Goal: Navigation & Orientation: Find specific page/section

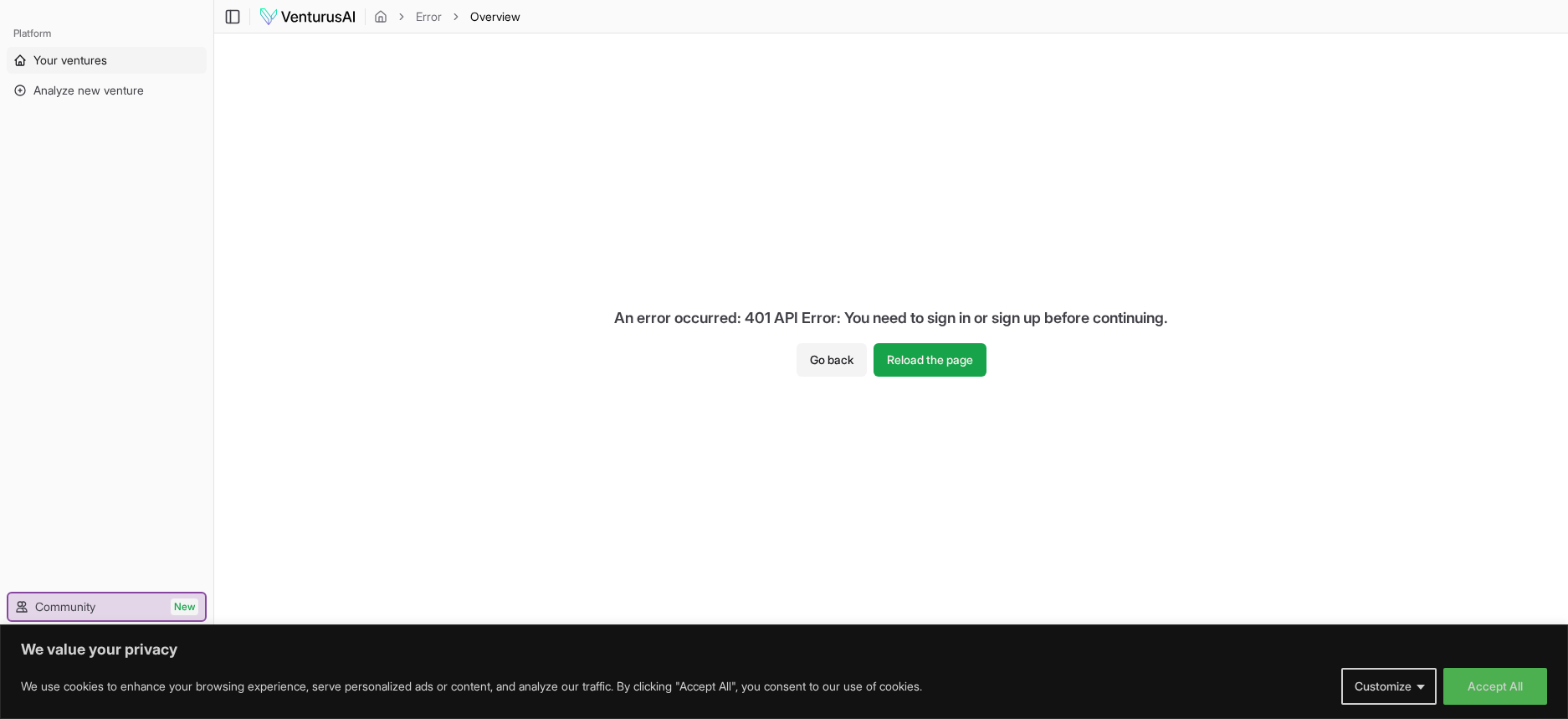
click at [65, 59] on span "Your ventures" at bounding box center [70, 60] width 74 height 17
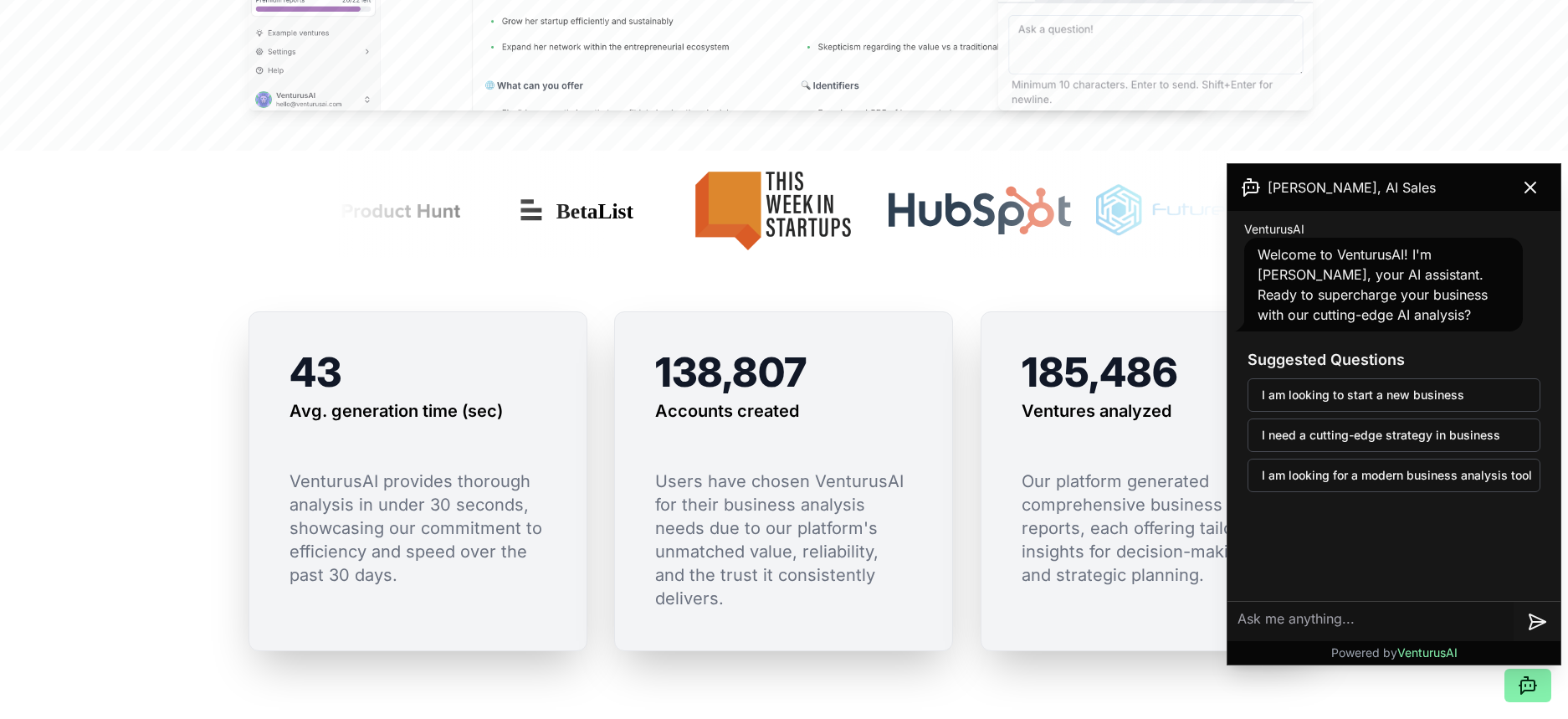
scroll to position [1087, 0]
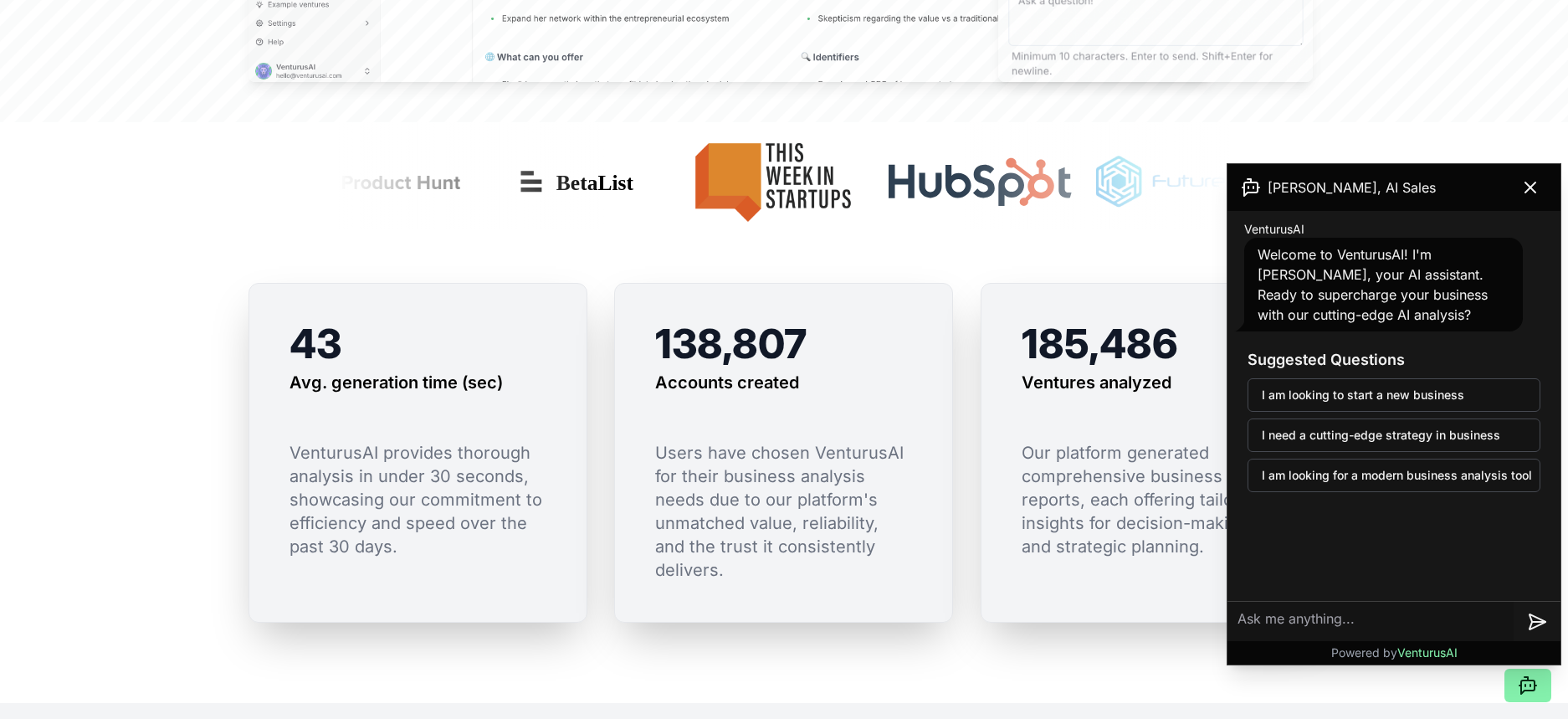
click at [1536, 180] on icon at bounding box center [1531, 188] width 20 height 20
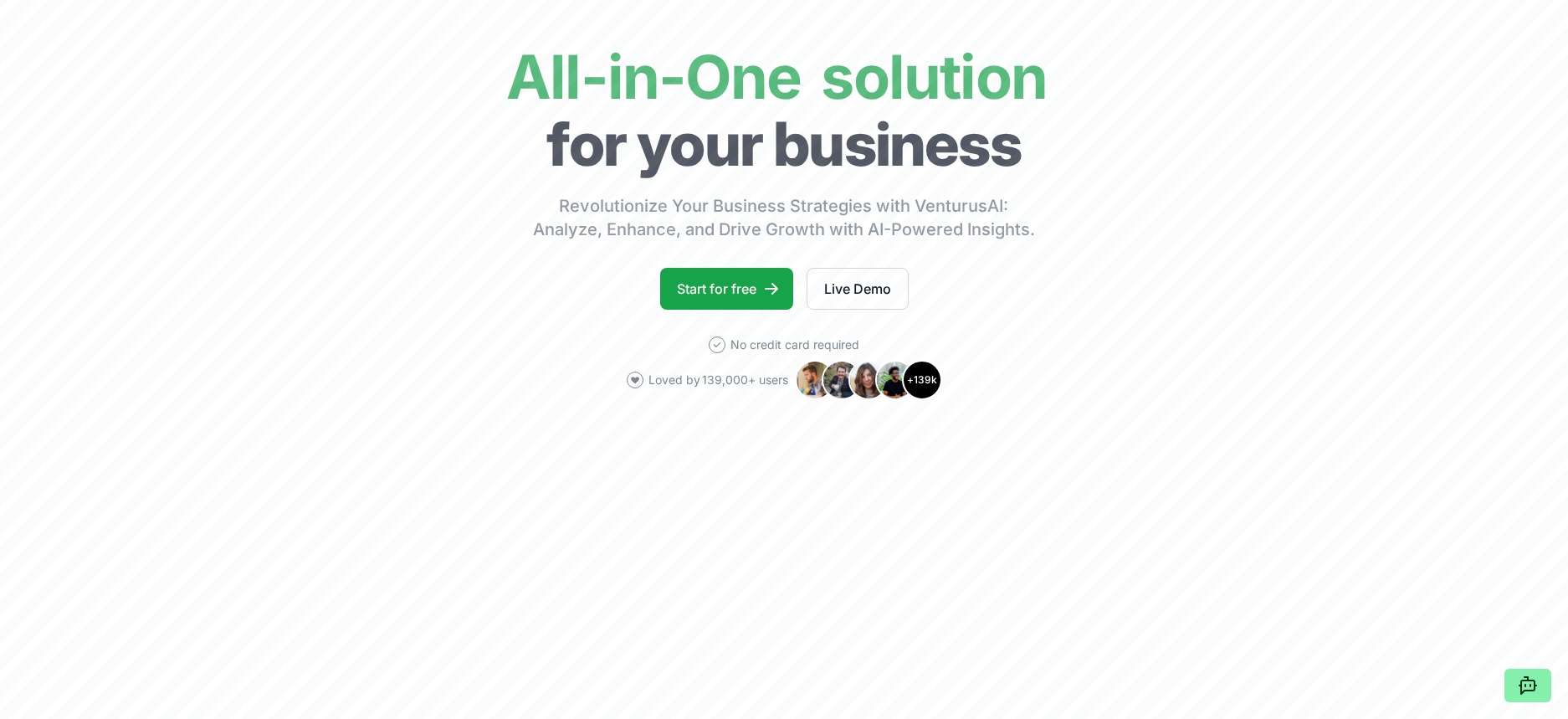
scroll to position [0, 0]
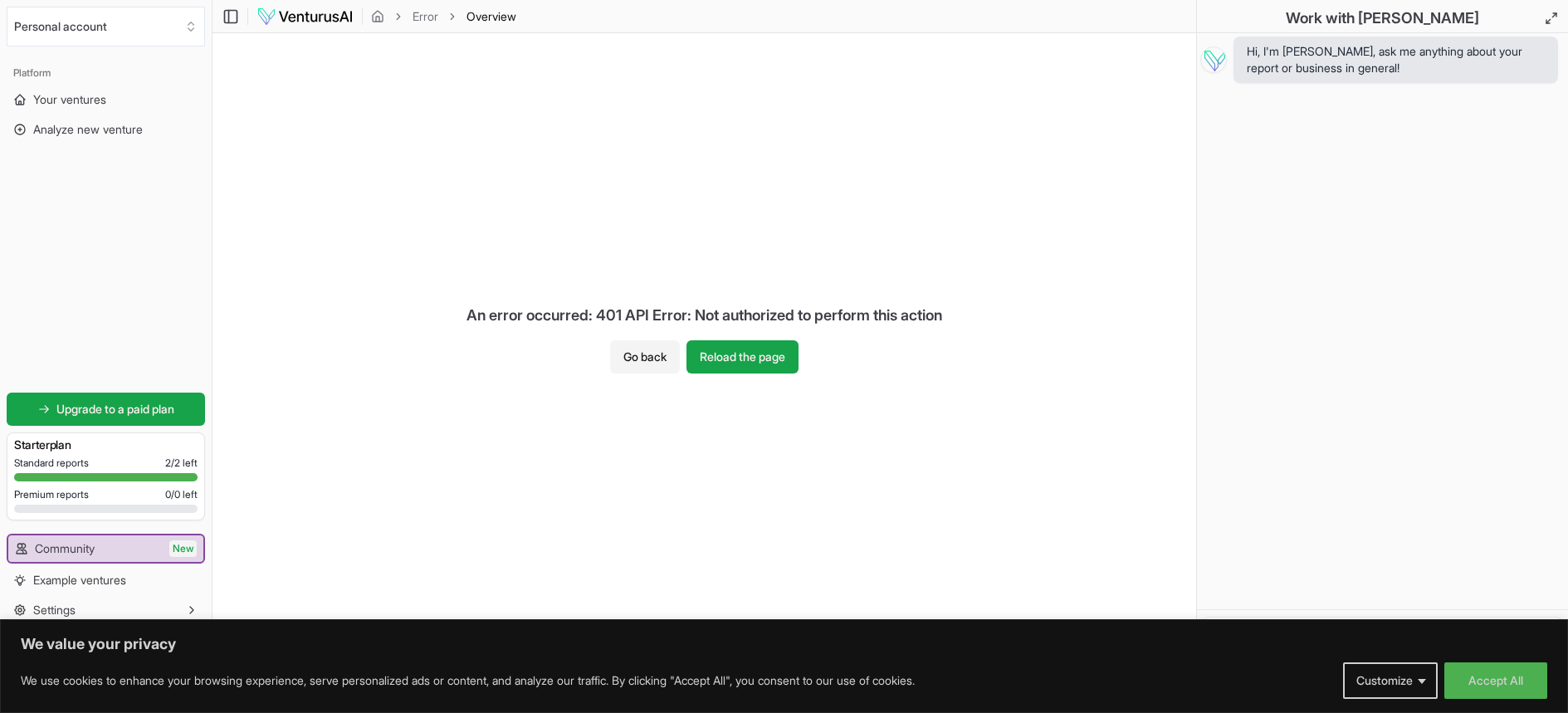
click at [87, 470] on div "Standard reports 2 / 2 left Premium reports 0 / 0 left" at bounding box center [105, 488] width 183 height 63
click at [755, 365] on button "Reload the page" at bounding box center [742, 356] width 112 height 33
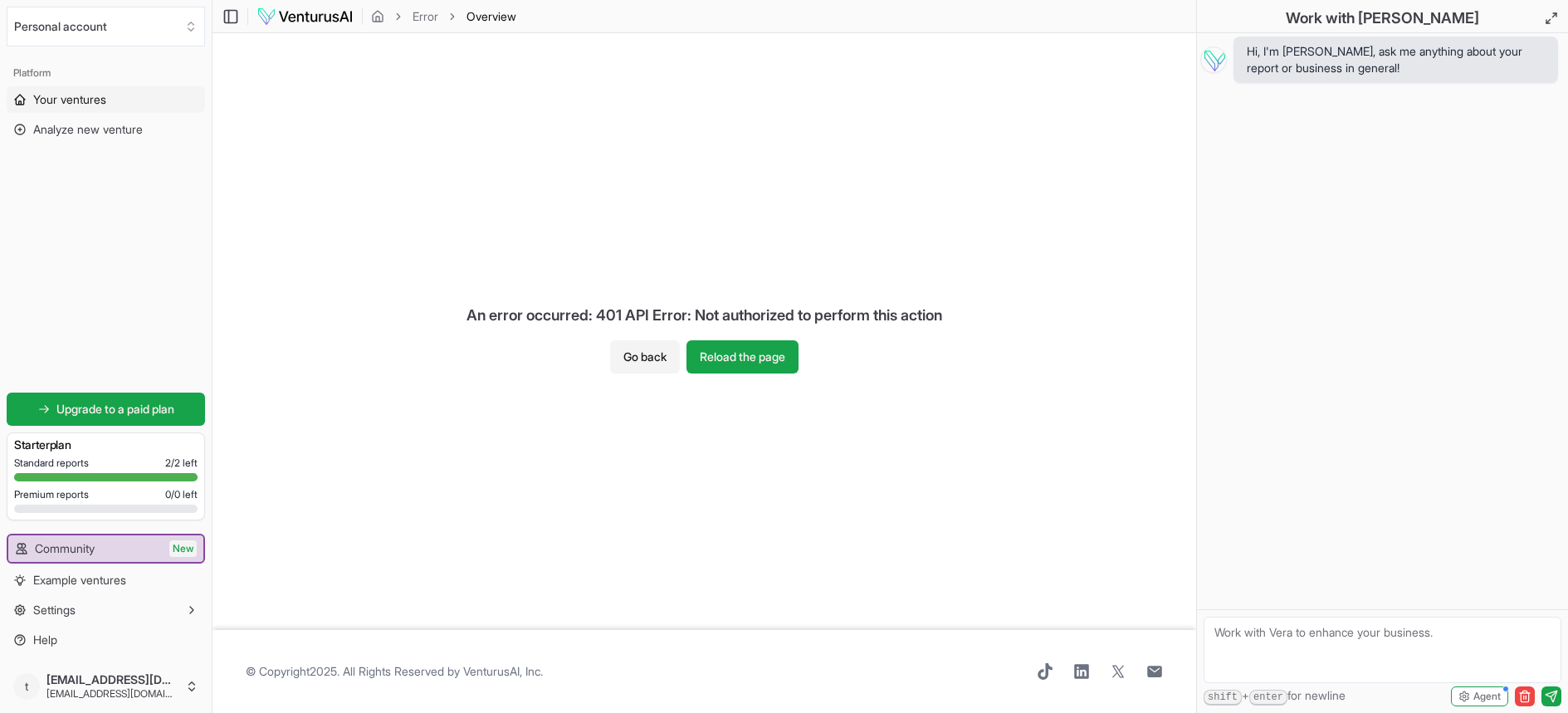
click at [98, 98] on span "Your ventures" at bounding box center [69, 99] width 73 height 17
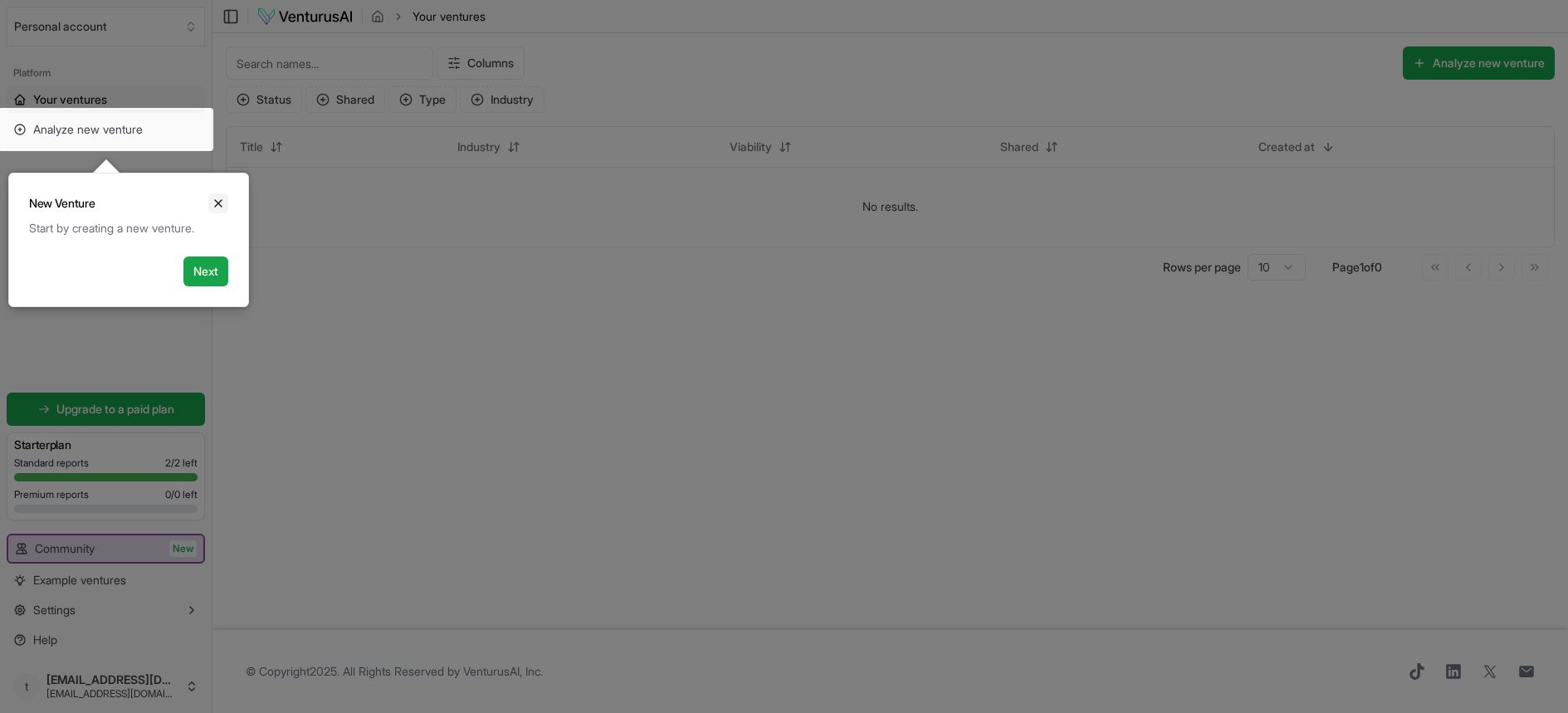
click at [210, 207] on button "Close" at bounding box center [218, 203] width 19 height 19
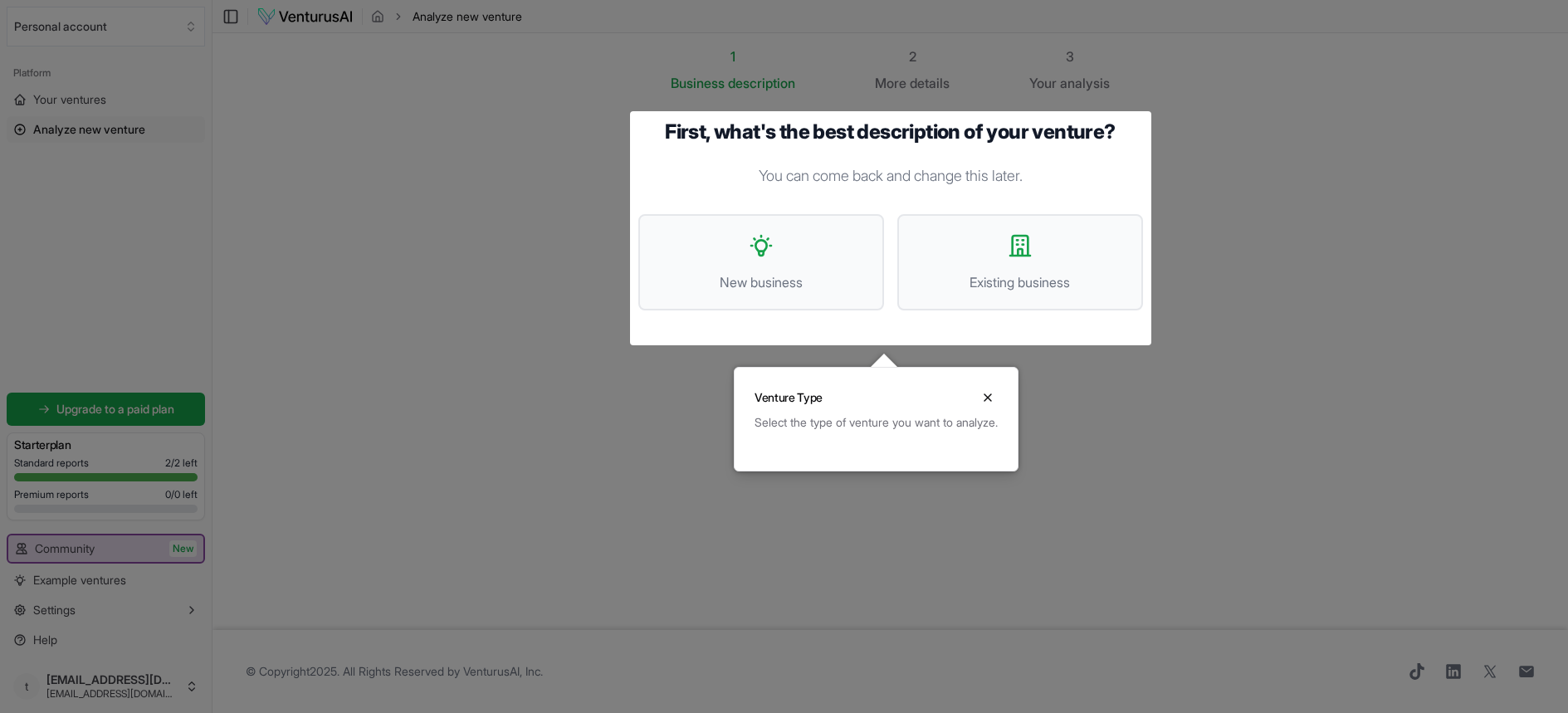
click at [79, 129] on div at bounding box center [784, 356] width 1568 height 713
click at [81, 154] on div at bounding box center [784, 356] width 1568 height 713
click at [123, 131] on div at bounding box center [784, 356] width 1568 height 713
click at [998, 388] on button "Close" at bounding box center [987, 397] width 19 height 19
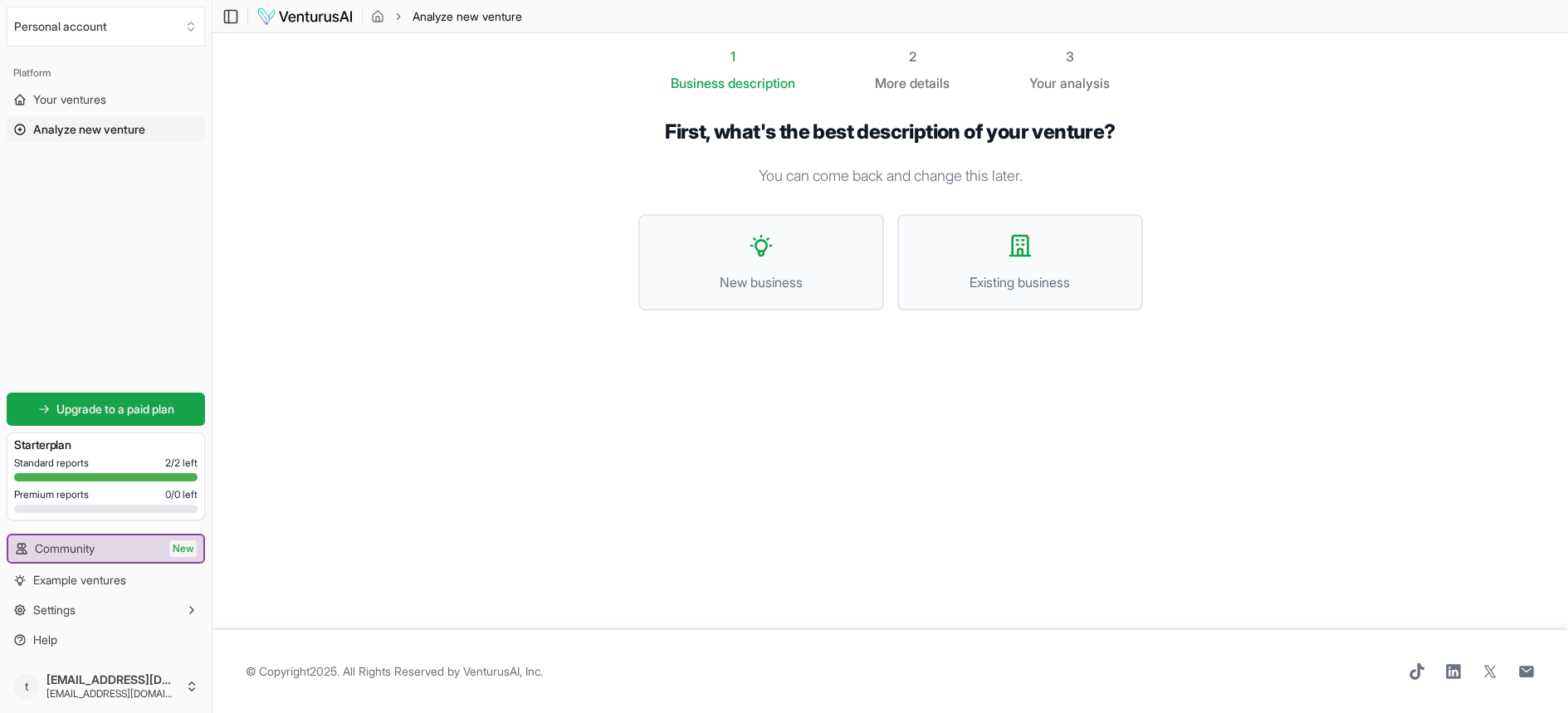
click at [90, 131] on span "Analyze new venture" at bounding box center [89, 129] width 112 height 17
